Goal: Task Accomplishment & Management: Use online tool/utility

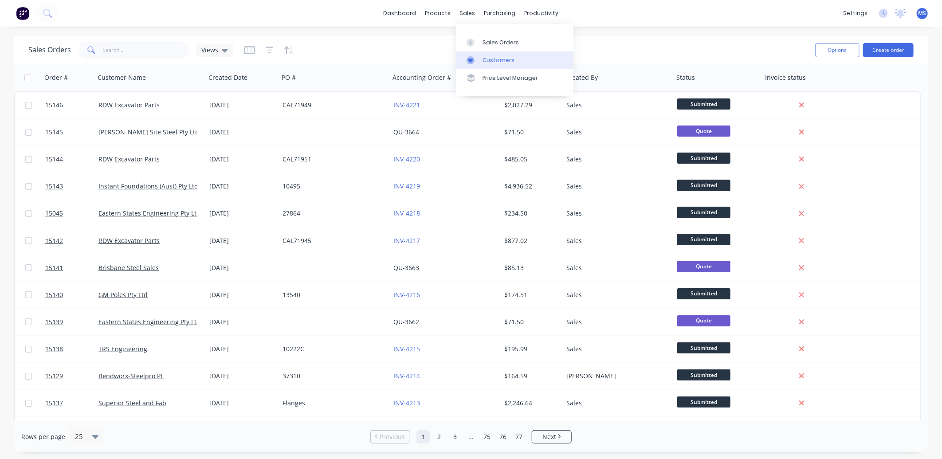
click at [496, 60] on div "Customers" at bounding box center [498, 60] width 32 height 8
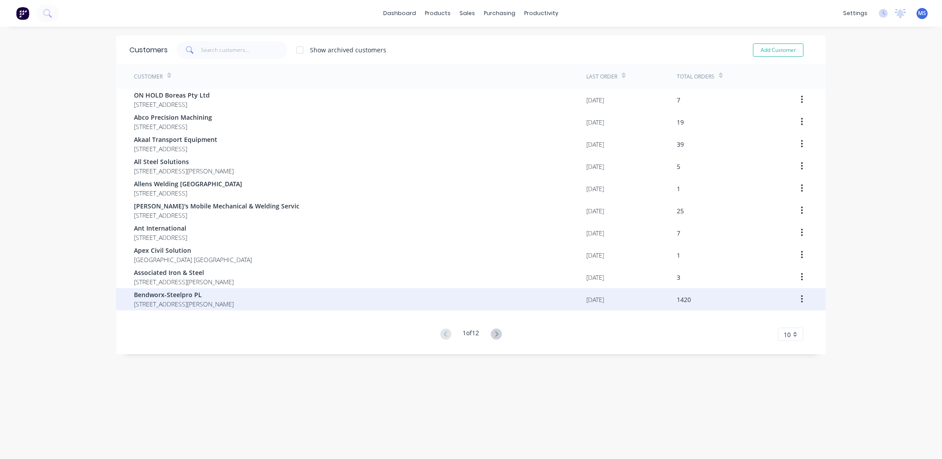
click at [293, 301] on div "Bendworx-Steelpro PL [STREET_ADDRESS][PERSON_NAME]" at bounding box center [360, 299] width 452 height 22
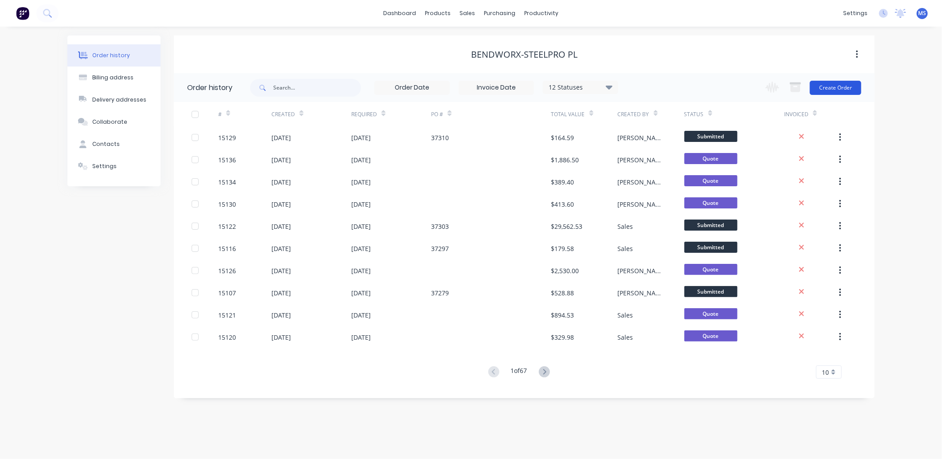
click at [814, 88] on button "Create Order" at bounding box center [834, 88] width 51 height 14
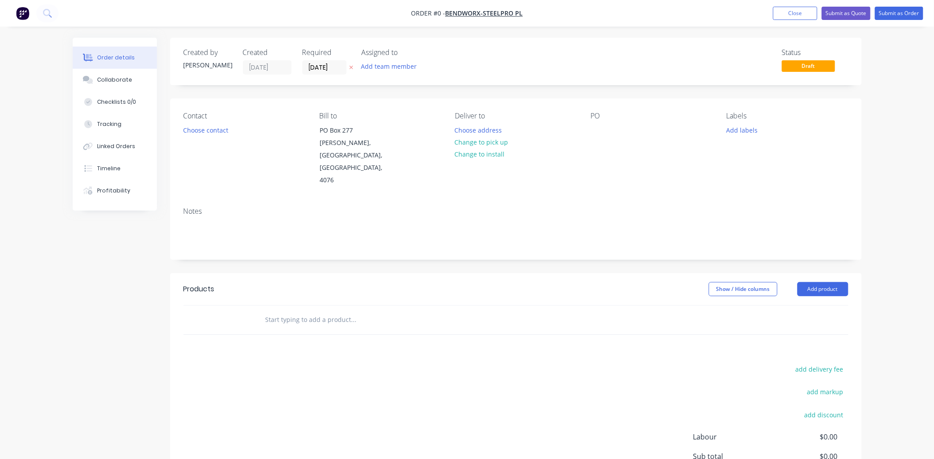
click at [310, 311] on input "text" at bounding box center [353, 320] width 177 height 18
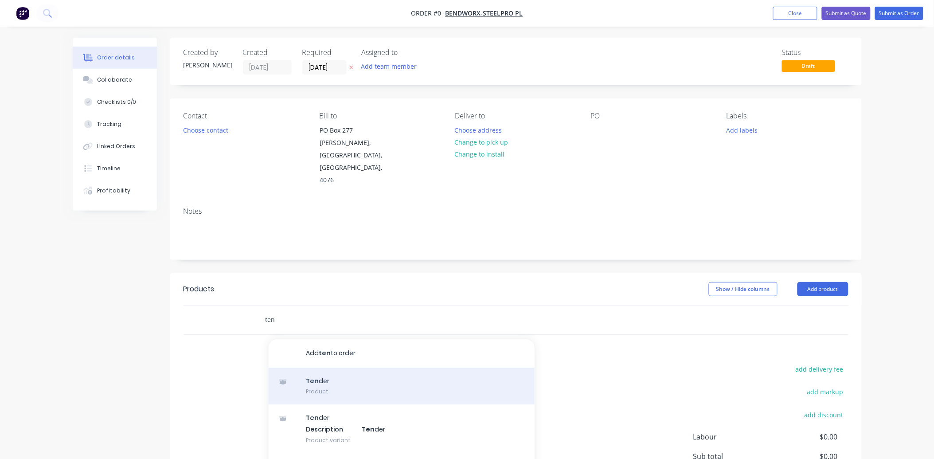
type input "ten"
click at [347, 368] on div "Ten der Product" at bounding box center [402, 385] width 266 height 37
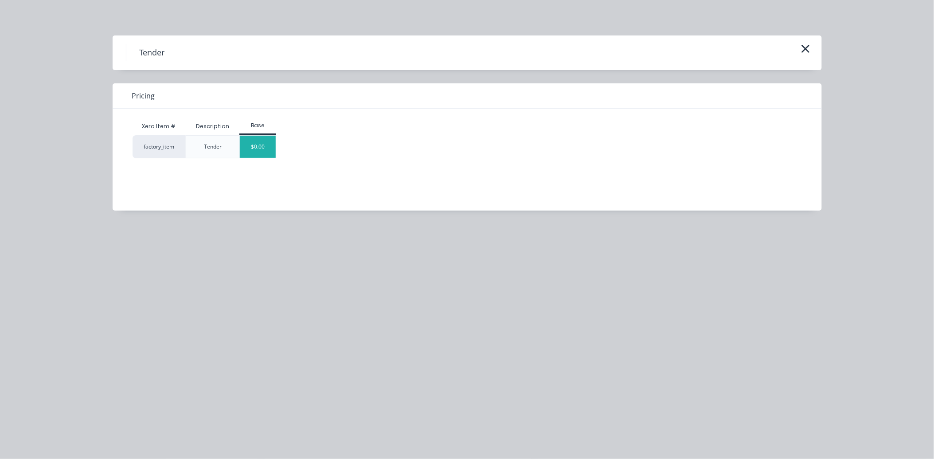
click at [270, 147] on div "$0.00" at bounding box center [258, 147] width 36 height 22
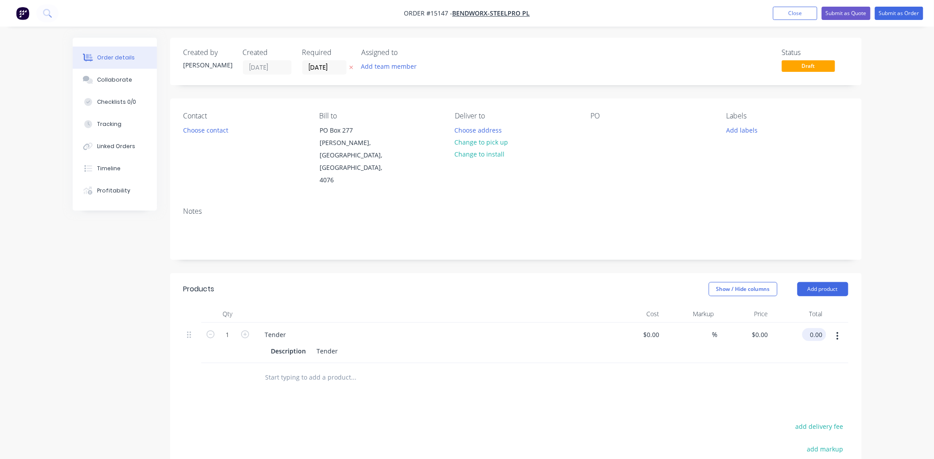
click at [823, 328] on input "0.00" at bounding box center [816, 334] width 20 height 13
type input "12028"
type input "$12,028.00"
click at [848, 14] on button "Submit as Quote" at bounding box center [846, 13] width 49 height 13
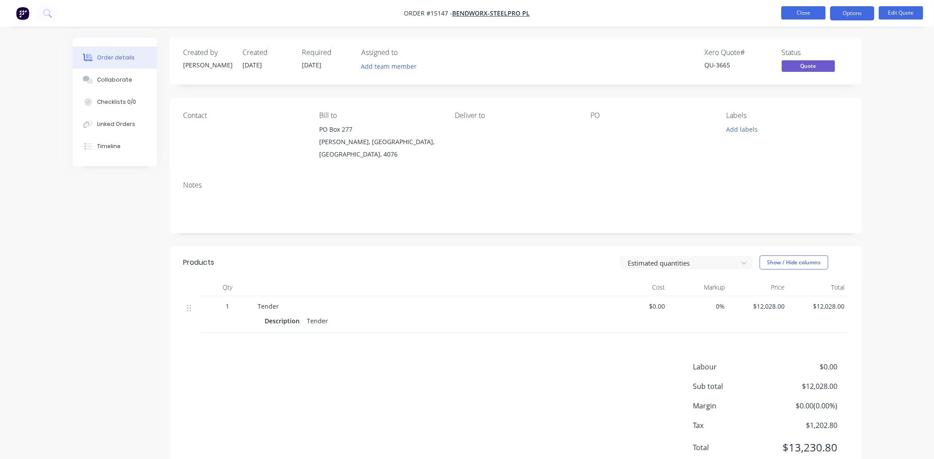
click at [818, 11] on button "Close" at bounding box center [804, 12] width 44 height 13
